Goal: Task Accomplishment & Management: Complete application form

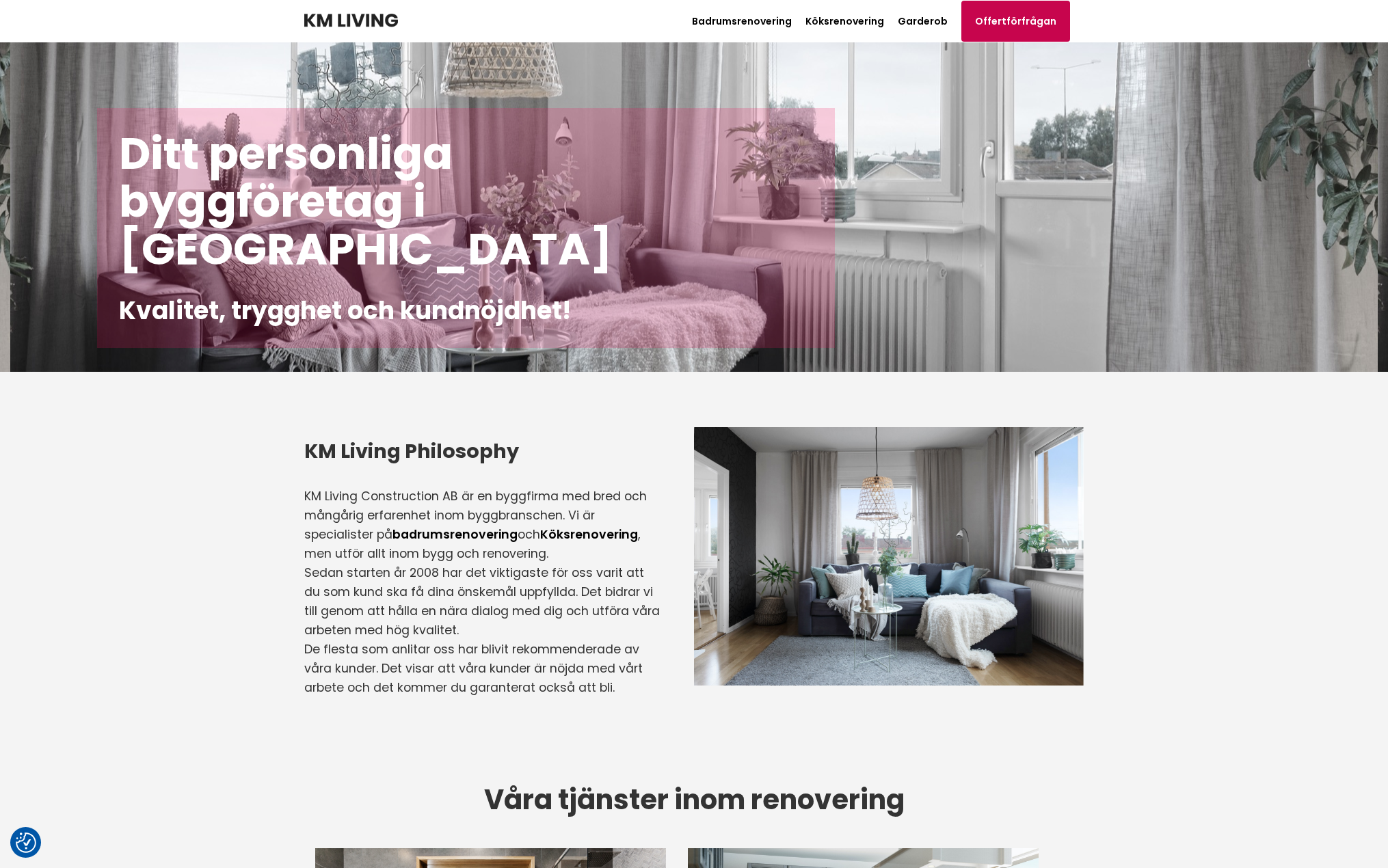
click at [1029, 19] on link "Offertförfrågan" at bounding box center [1015, 21] width 108 height 41
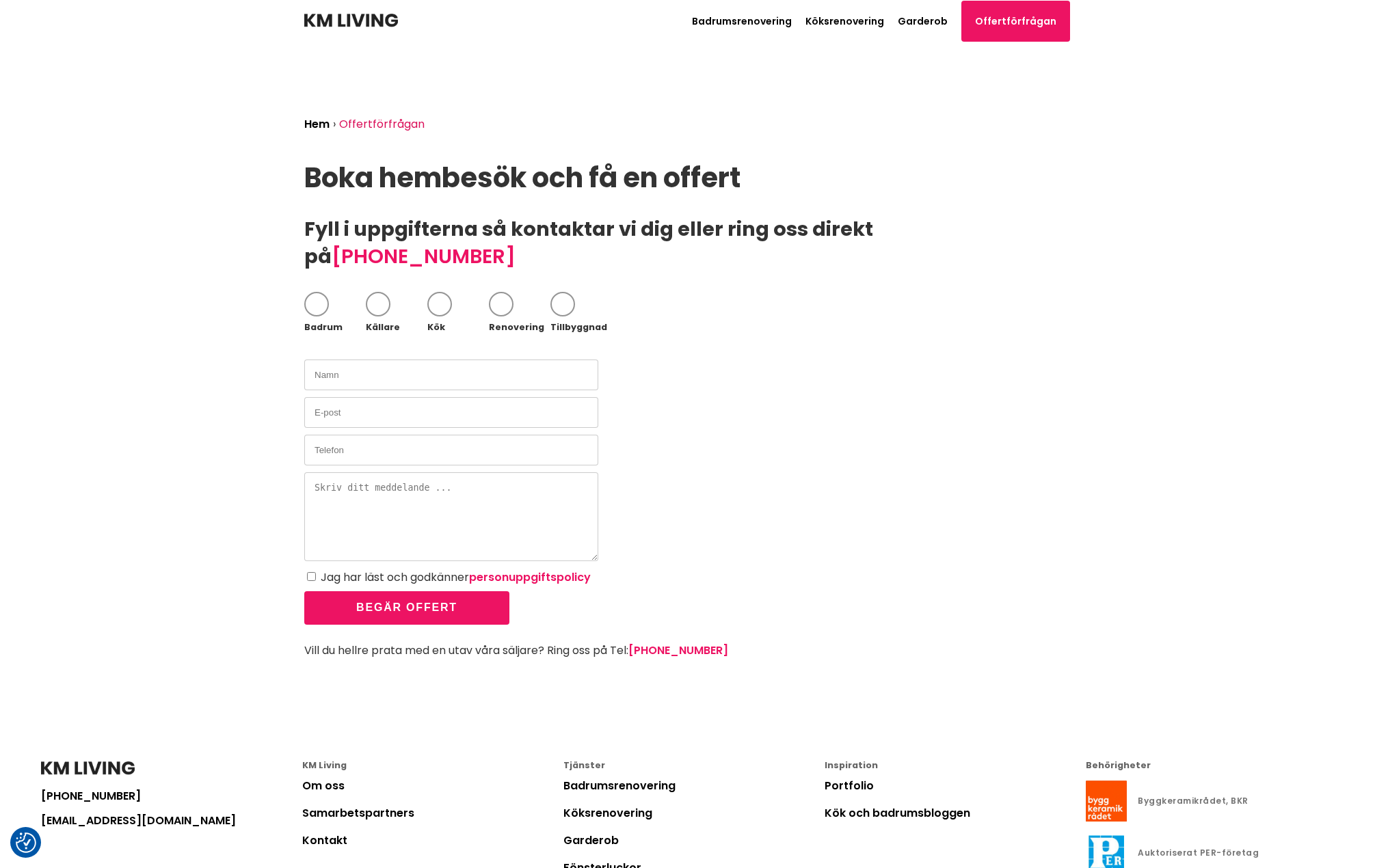
click at [310, 292] on span at bounding box center [315, 304] width 24 height 24
checkbox input "true"
click at [351, 359] on input "text" at bounding box center [450, 374] width 294 height 30
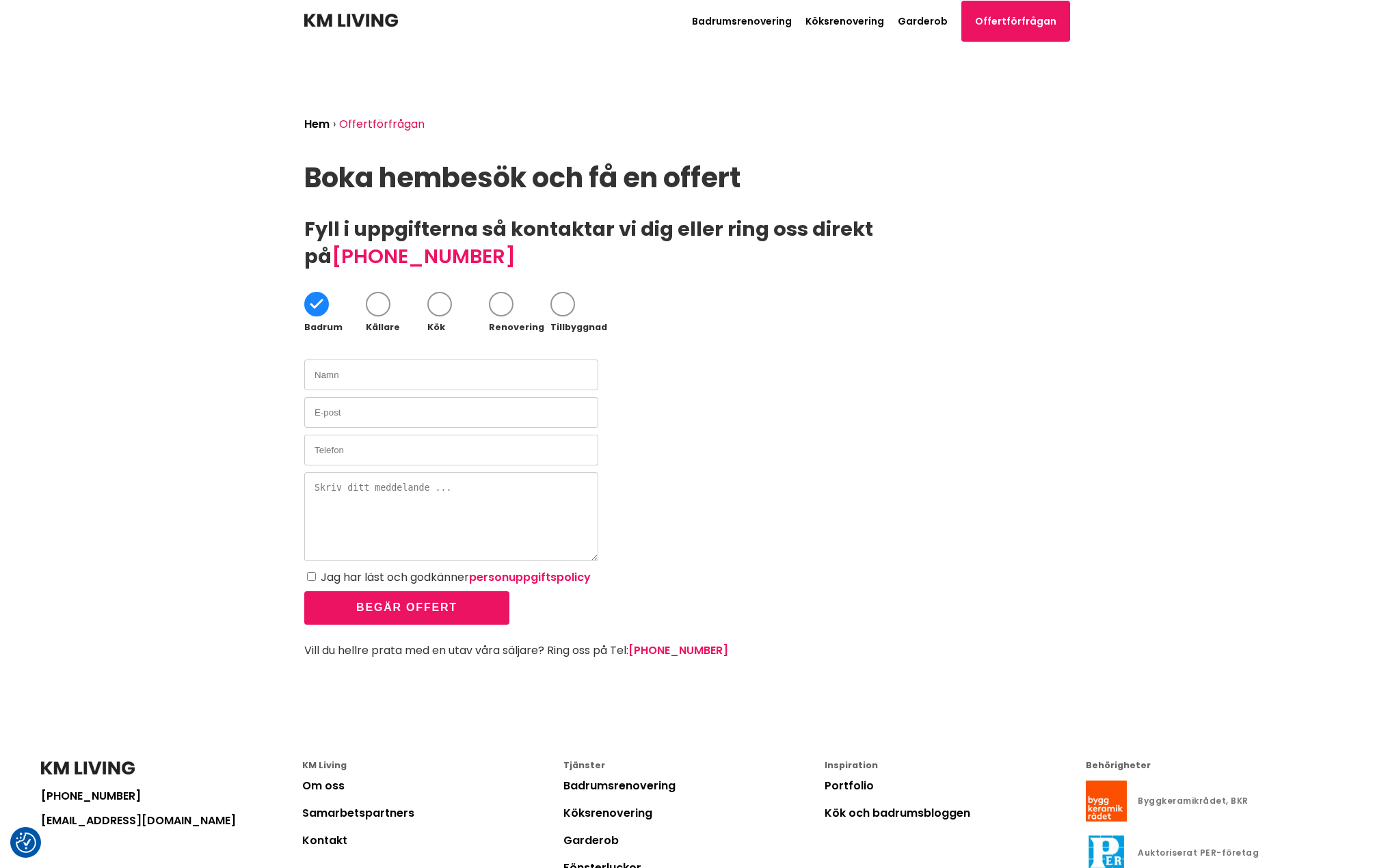
click at [351, 359] on input "text" at bounding box center [450, 374] width 294 height 30
type input "[PERSON_NAME]"
type input "[PERSON_NAME][EMAIL_ADDRESS][DOMAIN_NAME]"
type input "070-6737070"
paste textarea "Hej Palma-gänget, Hoppas allt är bra. Vi är i ett läge där vårt hus närmar sig …"
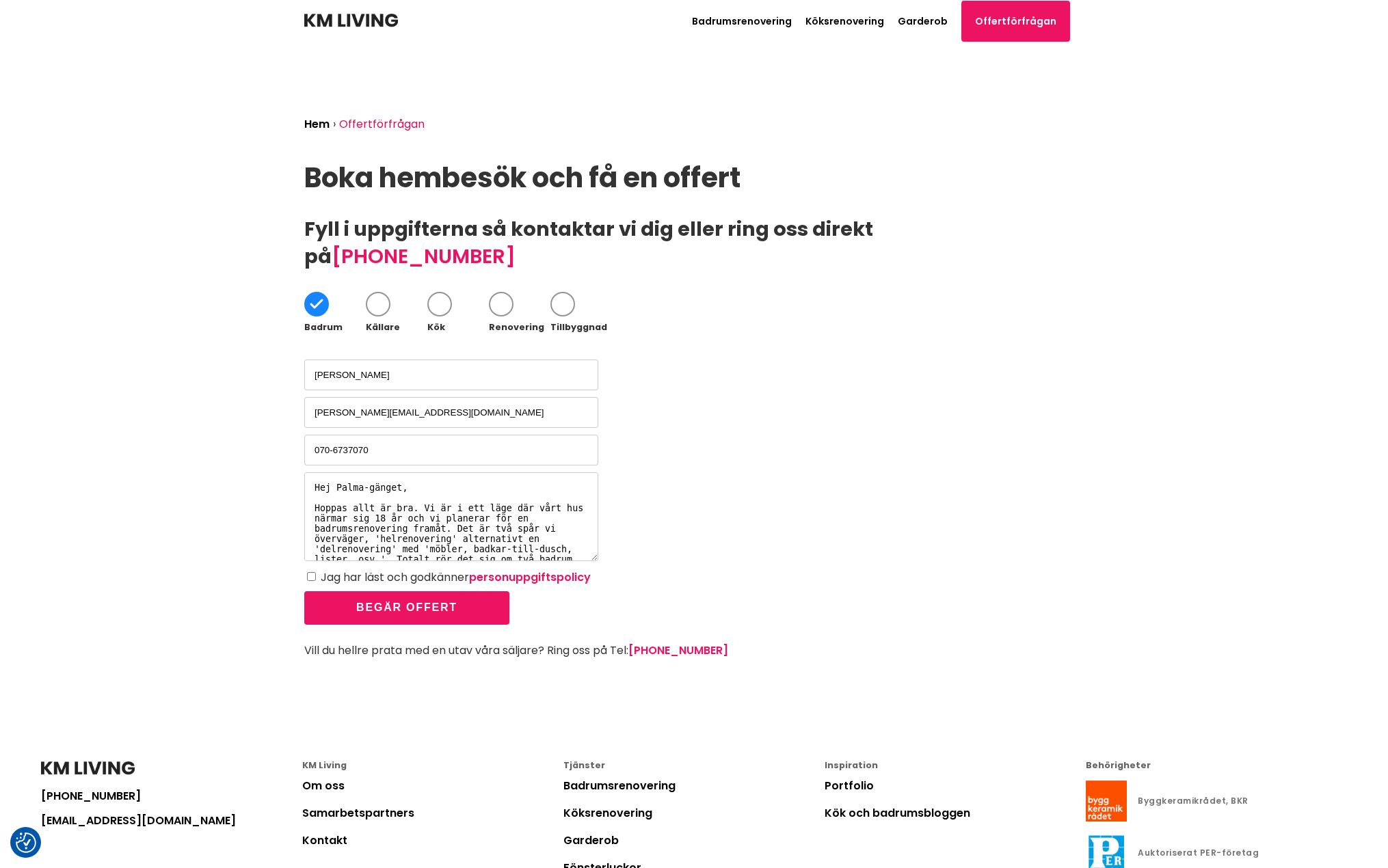
click at [343, 473] on textarea "Hej Palma-gänget, Hoppas allt är bra. Vi är i ett läge där vårt hus närmar sig …" at bounding box center [450, 517] width 294 height 89
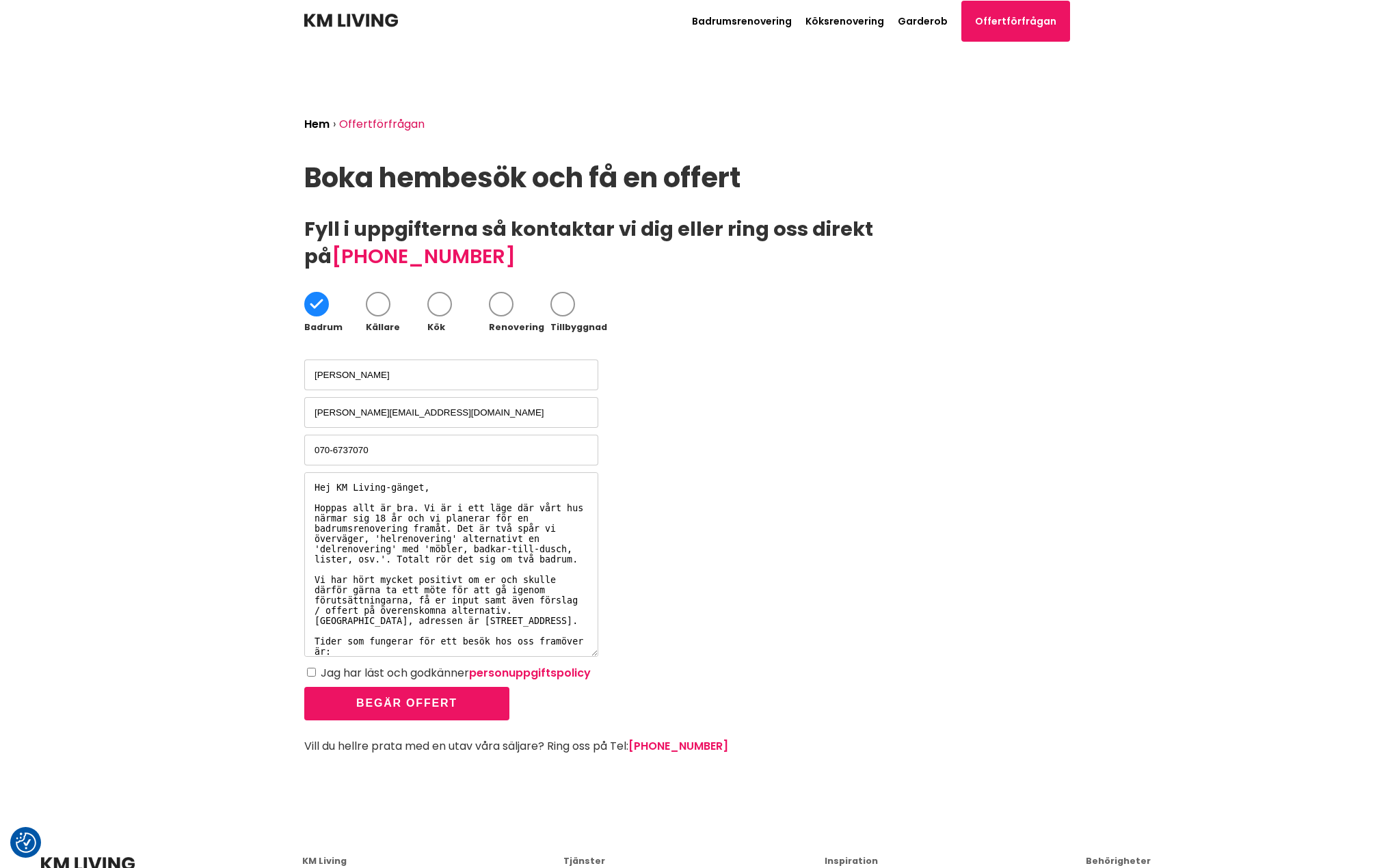
drag, startPoint x: 590, startPoint y: 529, endPoint x: 614, endPoint y: 625, distance: 99.0
click at [614, 625] on fieldset "Hej KM Living-gänget, Hoppas allt är bra. Vi är i ett läge där vårt hus närmar …" at bounding box center [694, 565] width 779 height 186
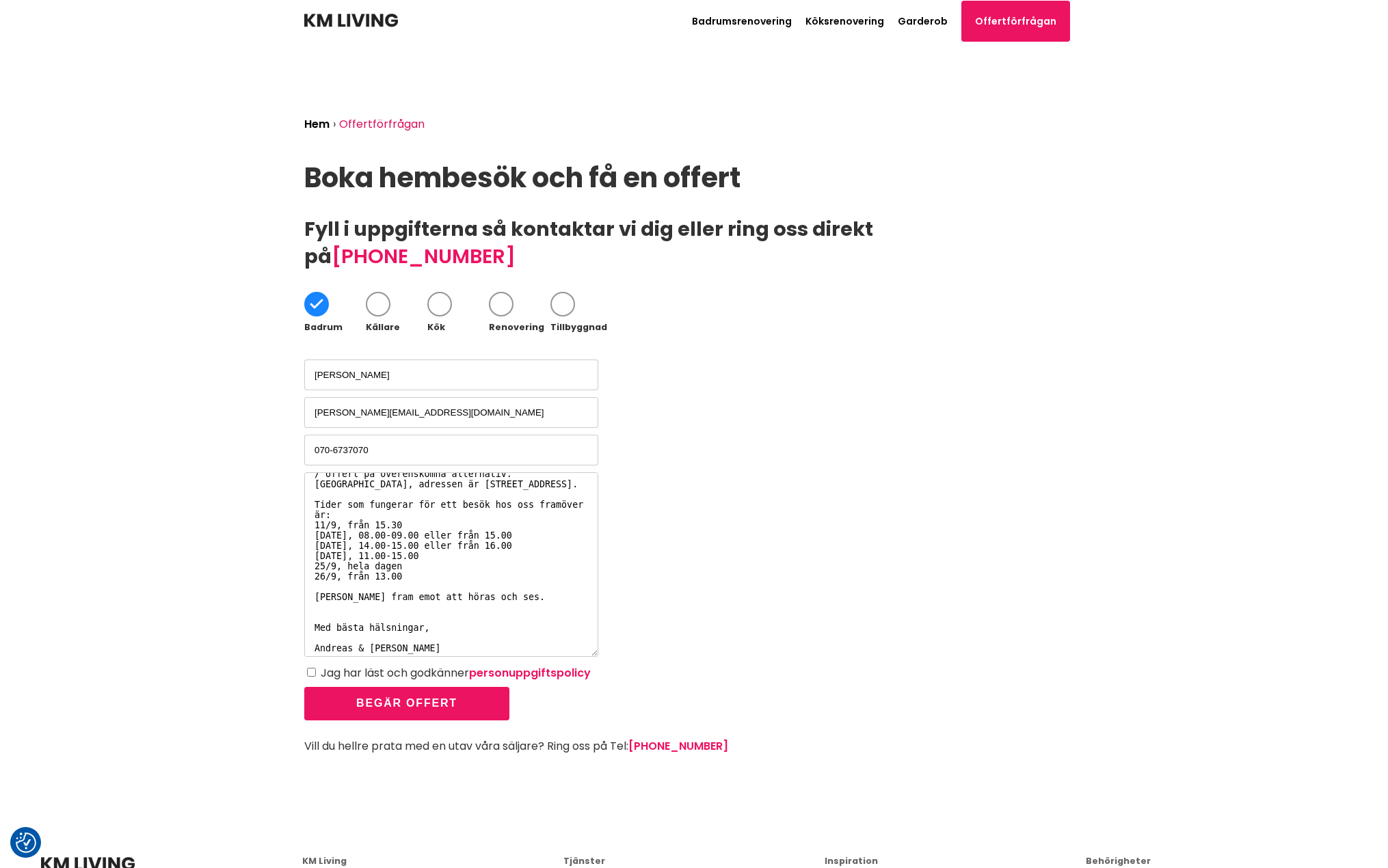
scroll to position [144, 0]
type textarea "Hej KM Living-gänget, Hoppas allt är bra. Vi är i ett läge där vårt hus närmar …"
click at [311, 668] on input "Jag har läst och godkänner personuppgiftspolicy" at bounding box center [311, 672] width 9 height 9
checkbox input "true"
click at [418, 686] on button "Begär offert" at bounding box center [406, 703] width 205 height 33
